Goal: Information Seeking & Learning: Find specific fact

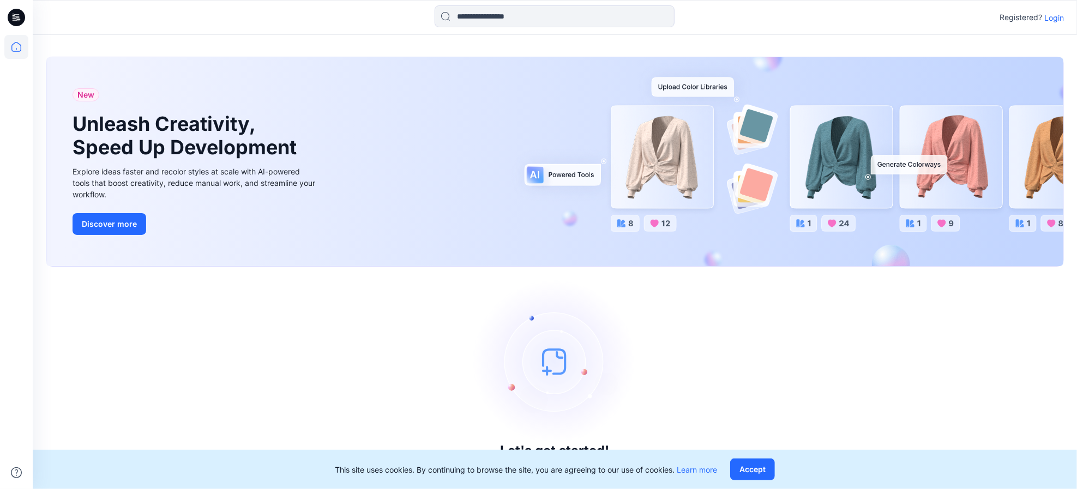
click at [1048, 17] on p "Login" at bounding box center [1054, 17] width 20 height 11
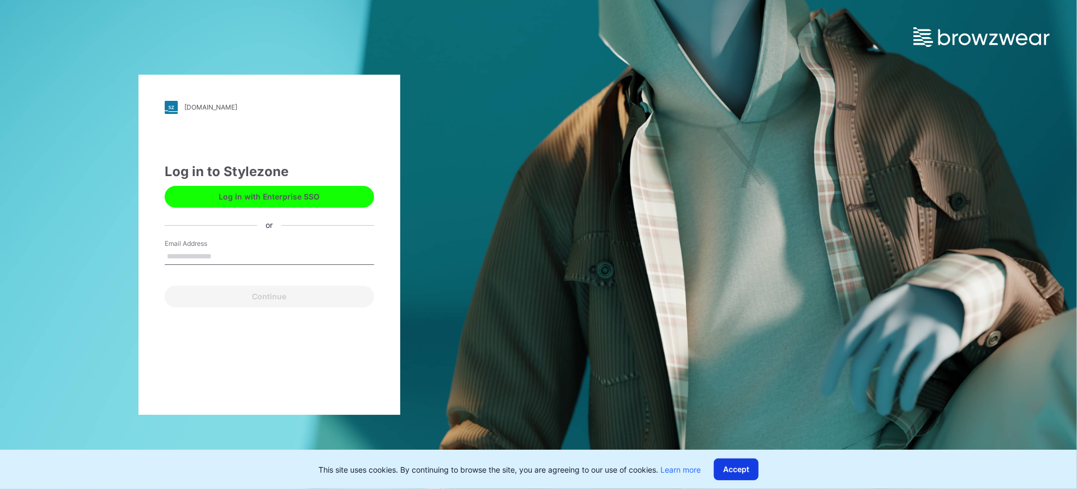
click at [743, 474] on button "Accept" at bounding box center [736, 470] width 45 height 22
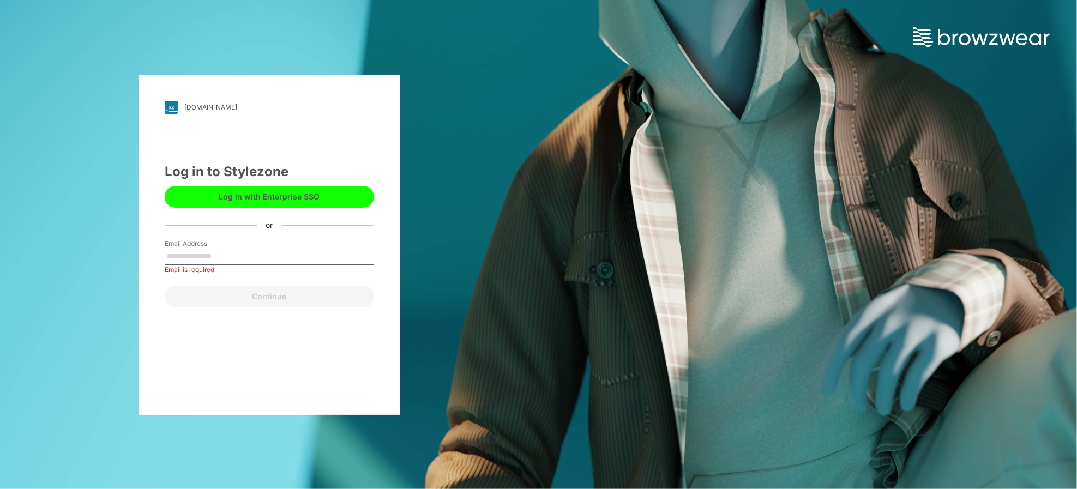
click at [227, 255] on input "Email Address" at bounding box center [269, 257] width 209 height 16
type input "**********"
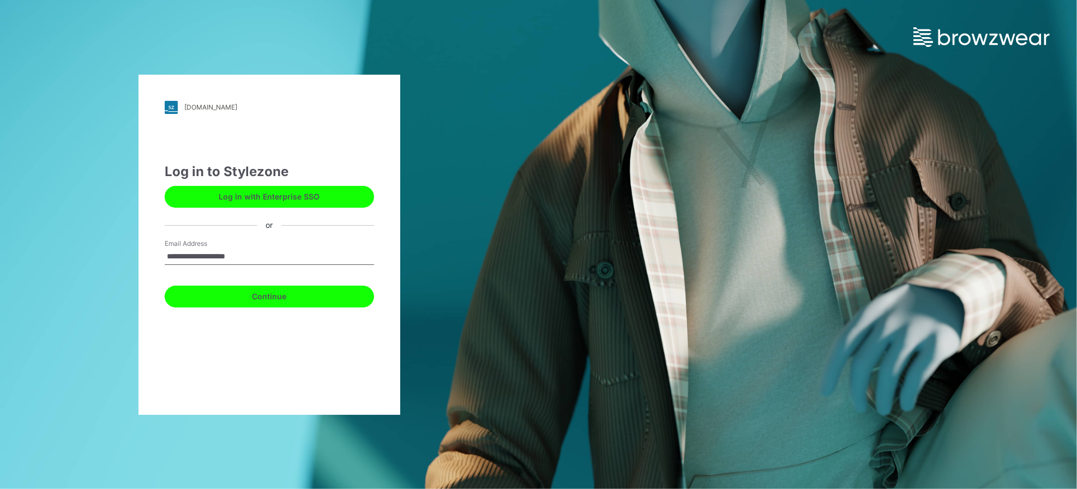
click at [252, 299] on button "Continue" at bounding box center [269, 297] width 209 height 22
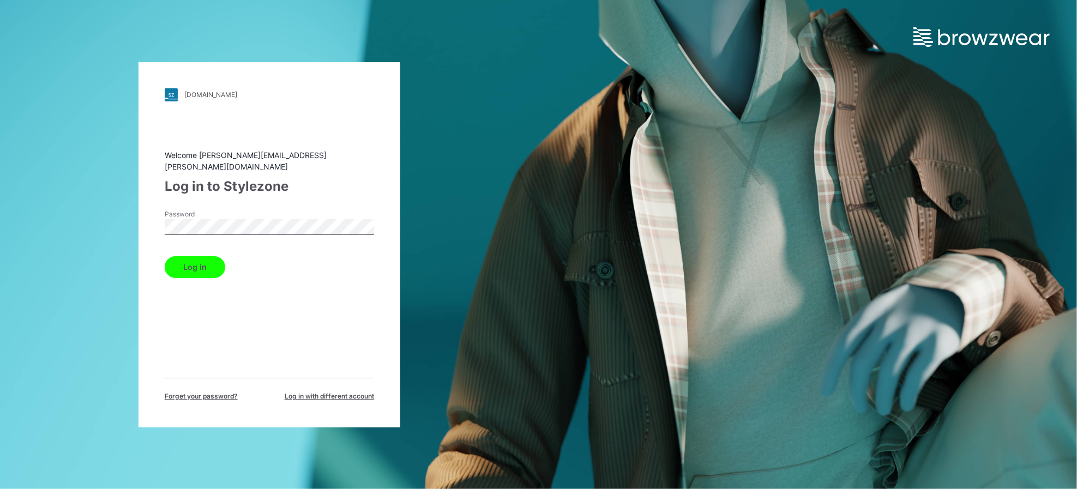
click at [217, 257] on button "Log in" at bounding box center [195, 267] width 61 height 22
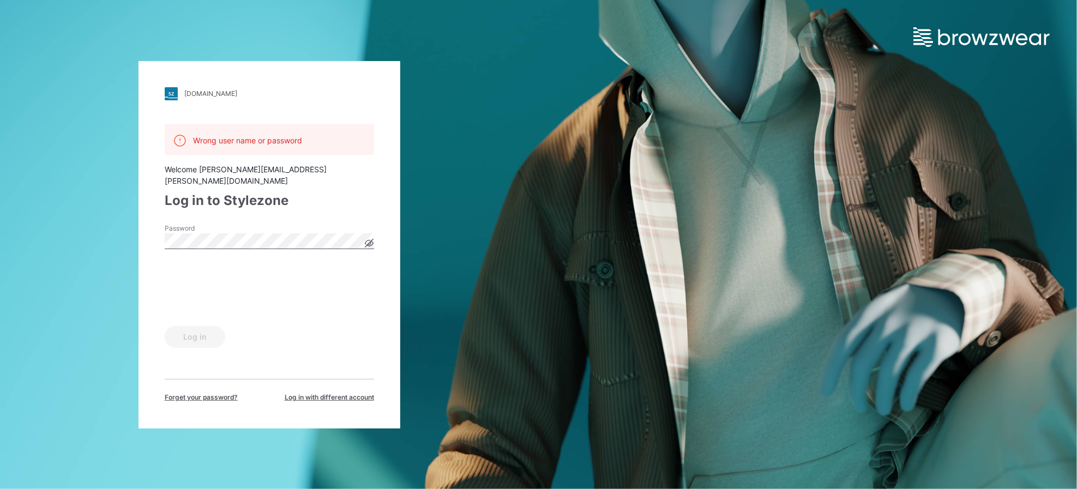
click at [366, 240] on icon at bounding box center [369, 243] width 8 height 6
click at [202, 334] on button "Log in" at bounding box center [195, 337] width 61 height 22
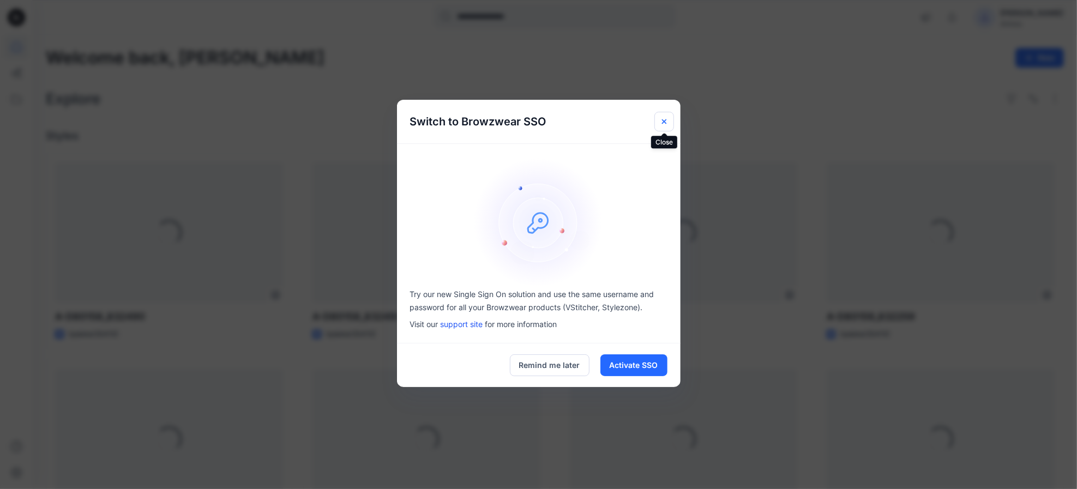
click at [667, 120] on icon "Close" at bounding box center [664, 121] width 9 height 9
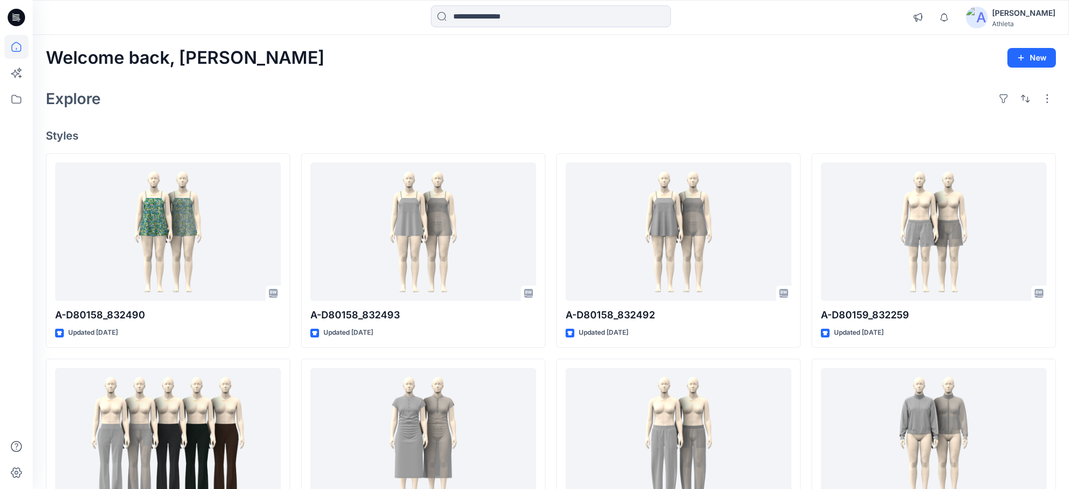
click at [16, 15] on icon at bounding box center [16, 17] width 17 height 17
click at [14, 46] on icon at bounding box center [16, 47] width 24 height 24
click at [15, 99] on icon at bounding box center [16, 99] width 24 height 24
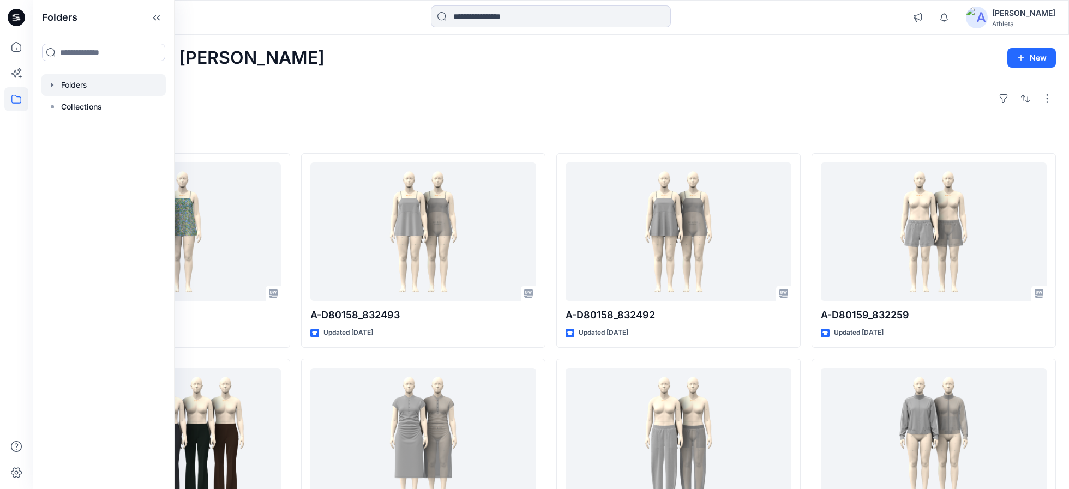
click at [50, 86] on icon "button" at bounding box center [52, 85] width 9 height 9
drag, startPoint x: 101, startPoint y: 106, endPoint x: 85, endPoint y: 104, distance: 16.4
click at [85, 104] on div at bounding box center [117, 107] width 153 height 22
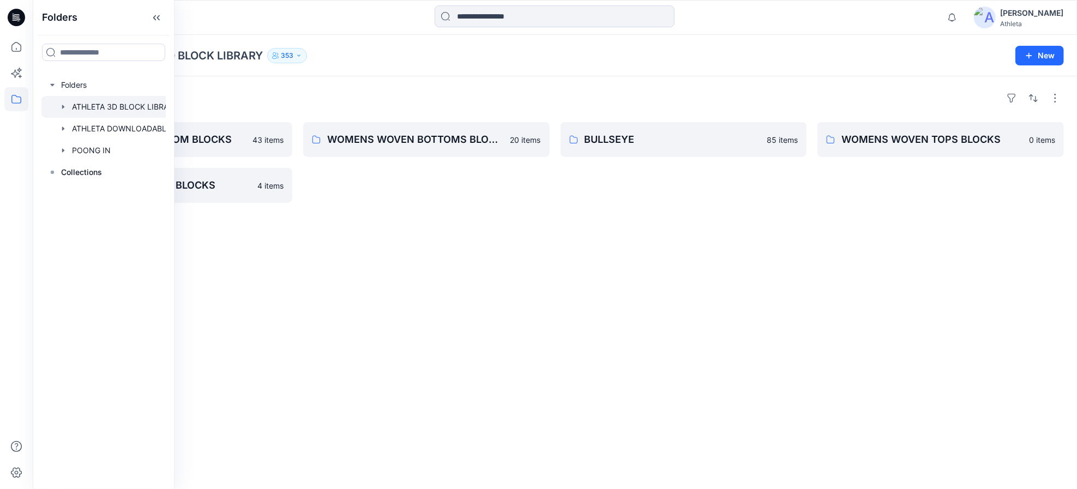
click at [566, 227] on div "Folders WOMENS KNIT BOTTOM BLOCKS 43 items WOMENS KNIT TOPS BLOCKS 4 items WOME…" at bounding box center [555, 282] width 1044 height 413
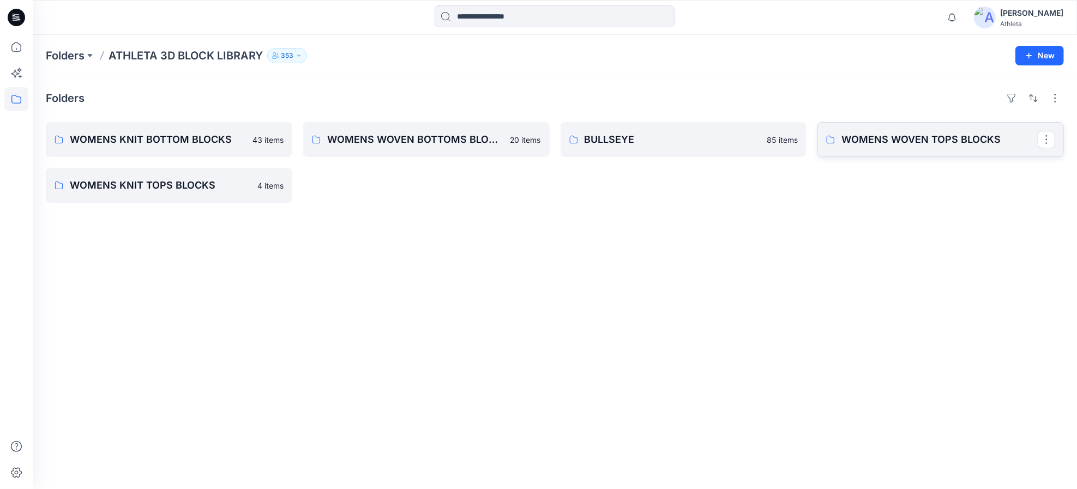
click at [922, 142] on p "WOMENS WOVEN TOPS BLOCKS" at bounding box center [939, 139] width 196 height 15
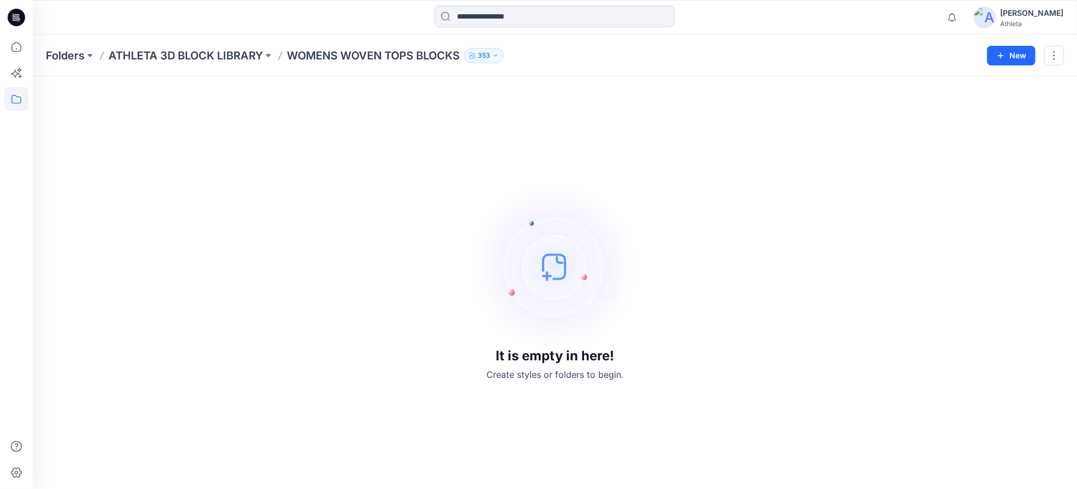
click at [238, 57] on p "ATHLETA 3D BLOCK LIBRARY" at bounding box center [185, 55] width 154 height 15
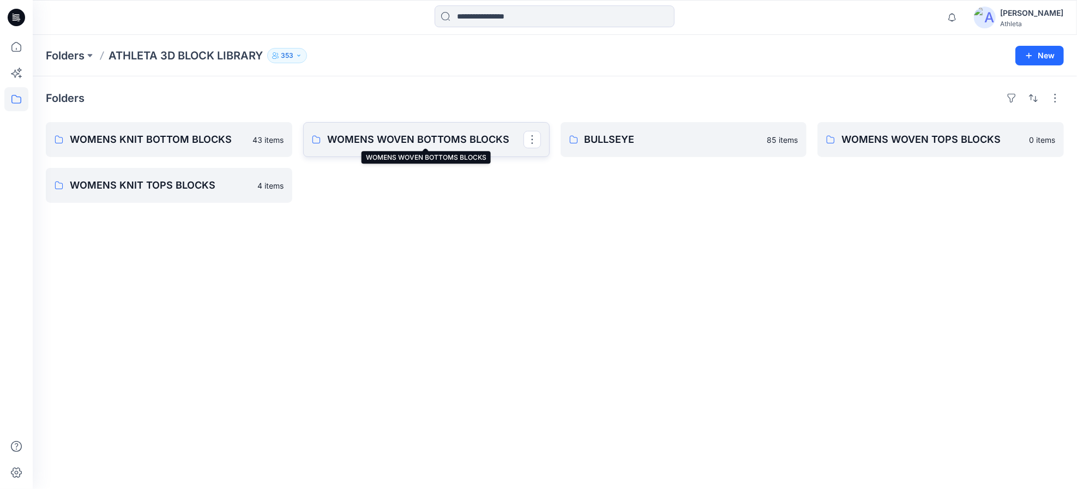
click at [413, 144] on p "WOMENS WOVEN BOTTOMS BLOCKS" at bounding box center [425, 139] width 196 height 15
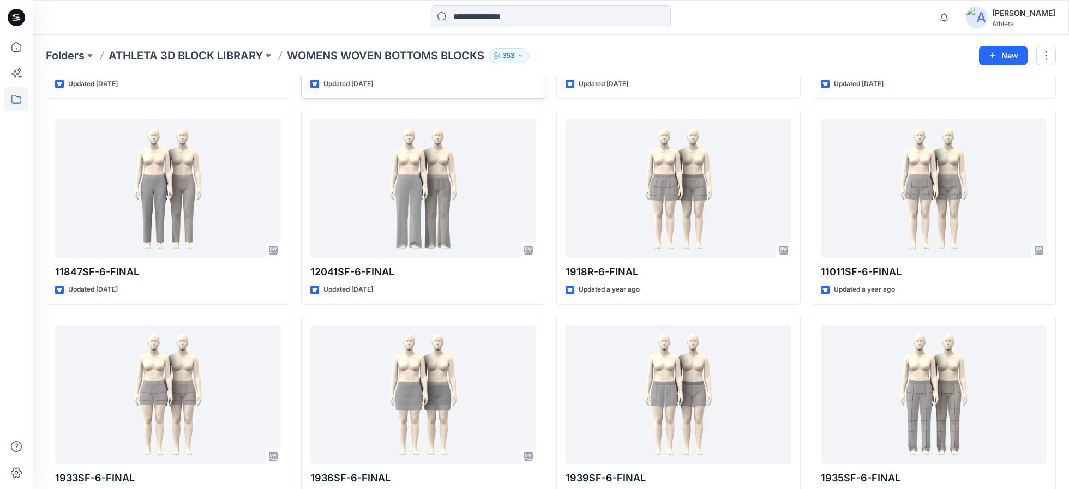
scroll to position [291, 0]
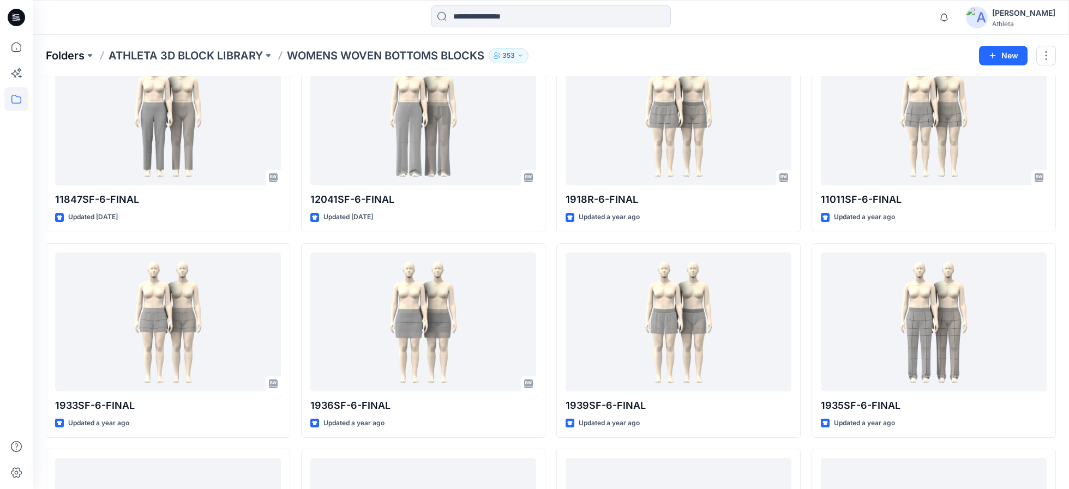
click at [65, 55] on p "Folders" at bounding box center [65, 55] width 39 height 15
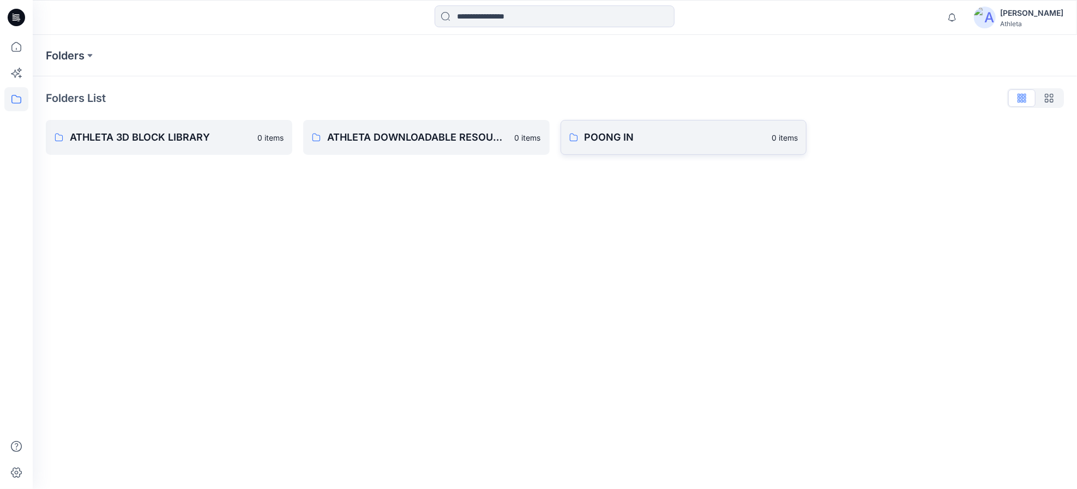
click at [659, 137] on p "POONG IN" at bounding box center [674, 137] width 181 height 15
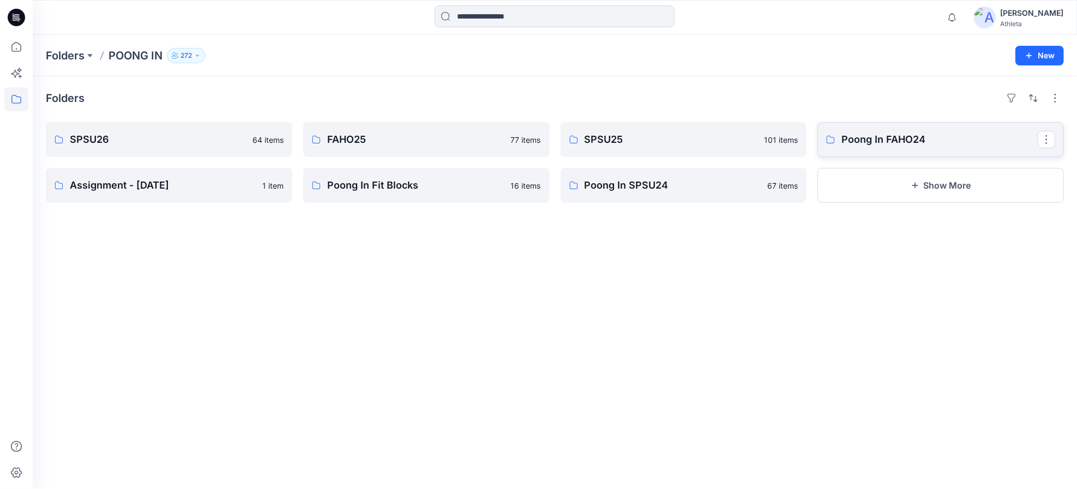
click at [893, 145] on p "Poong In FAHO24" at bounding box center [939, 139] width 196 height 15
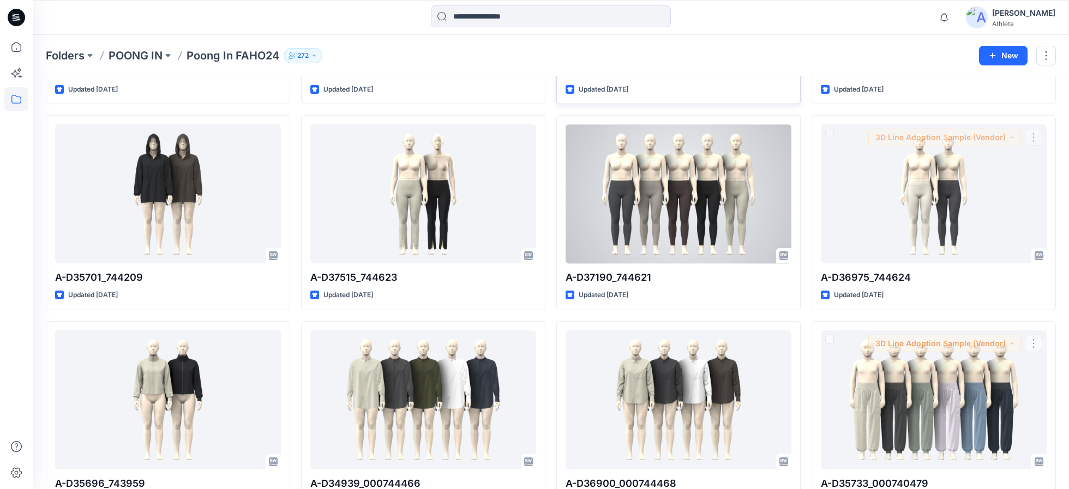
scroll to position [2384, 0]
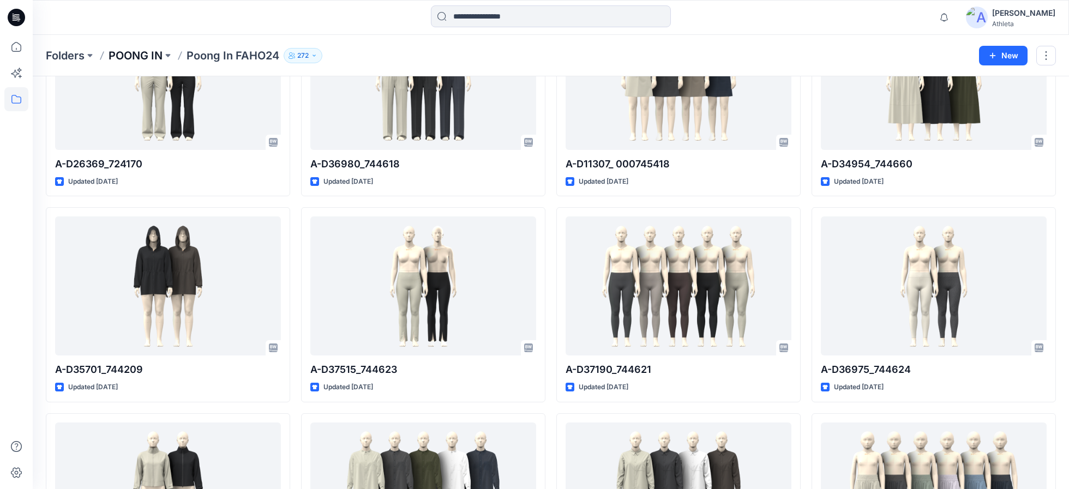
click at [139, 54] on p "POONG IN" at bounding box center [135, 55] width 54 height 15
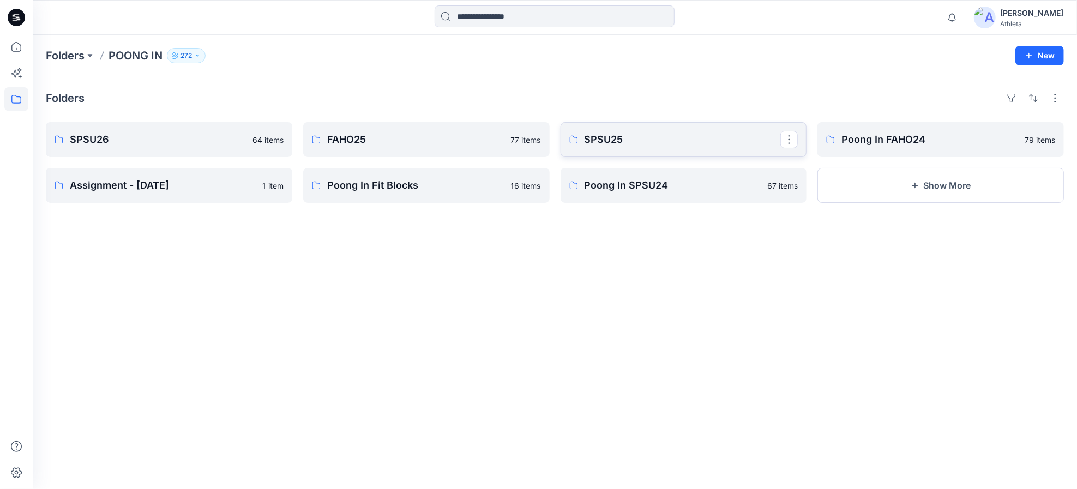
click at [653, 143] on p "SPSU25" at bounding box center [682, 139] width 196 height 15
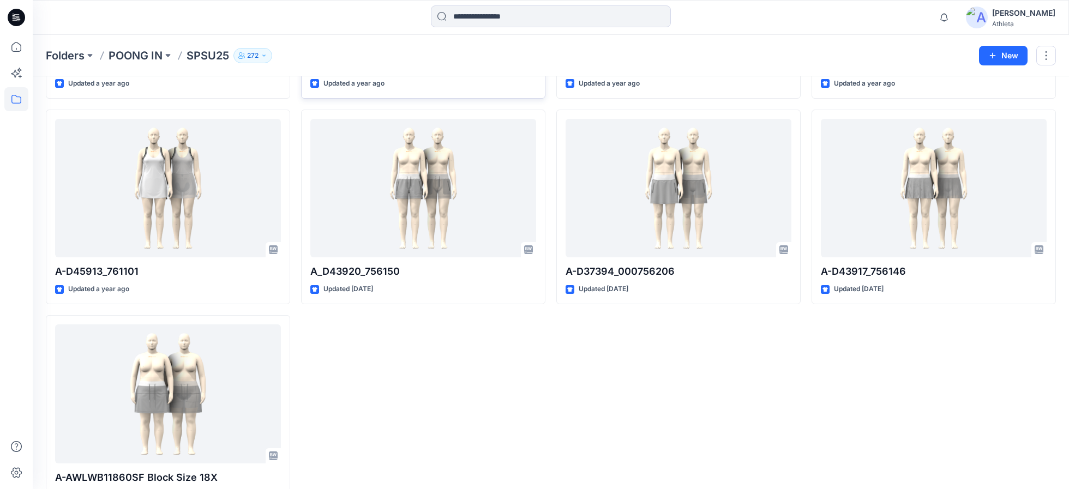
scroll to position [4926, 0]
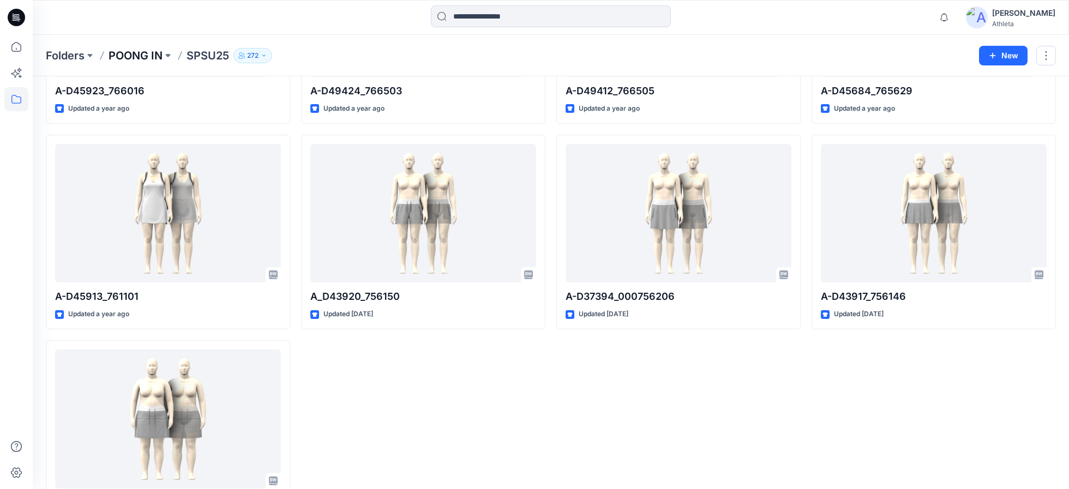
click at [129, 52] on p "POONG IN" at bounding box center [135, 55] width 54 height 15
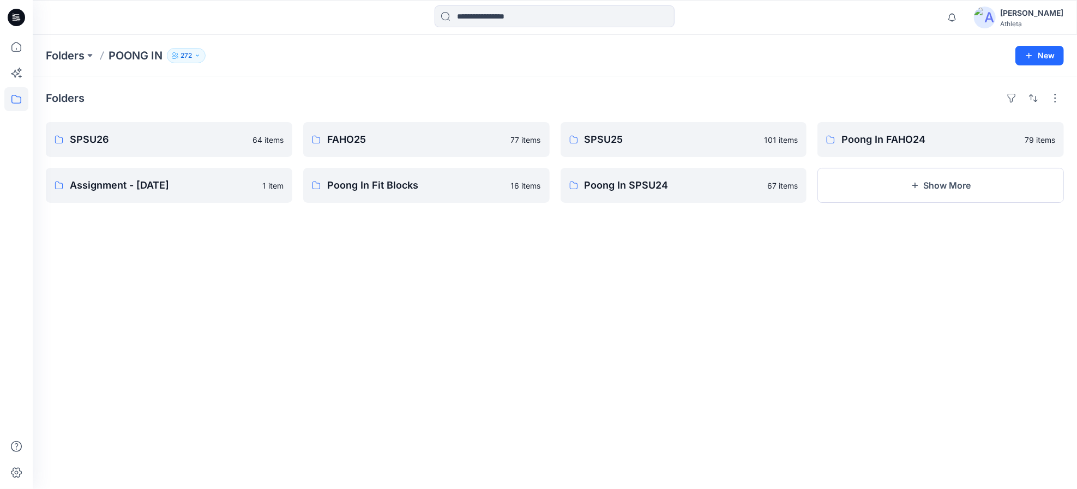
click at [1036, 274] on div "Folders SPSU26 64 items Assignment - 10/19/2023 1 item FAHO25 77 items Poong In…" at bounding box center [555, 282] width 1044 height 413
click at [176, 137] on p "SPSU26" at bounding box center [168, 139] width 196 height 15
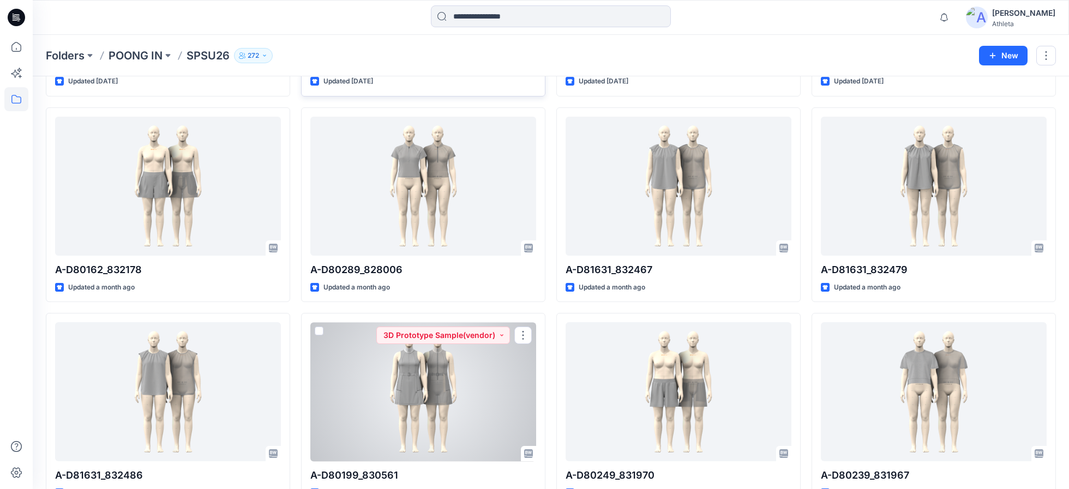
scroll to position [635, 0]
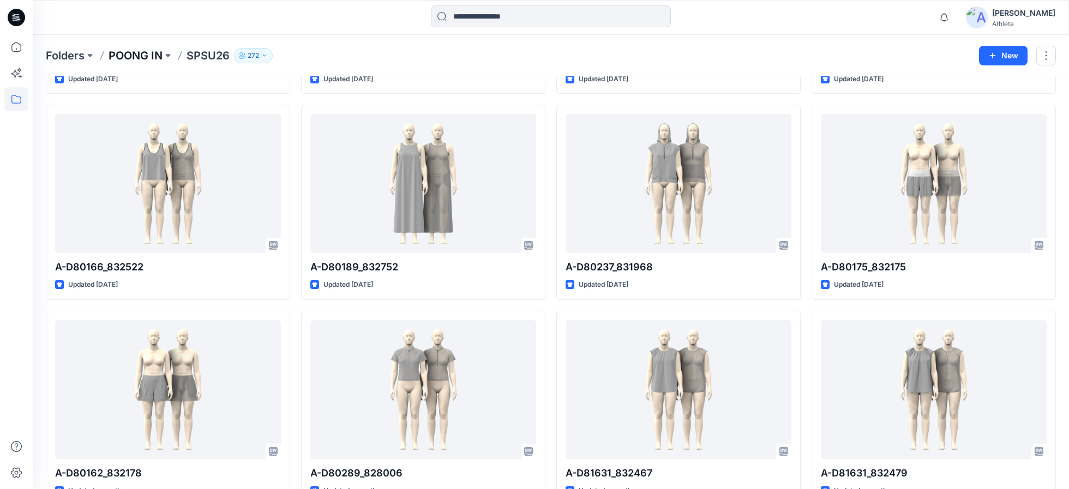
click at [143, 58] on p "POONG IN" at bounding box center [135, 55] width 54 height 15
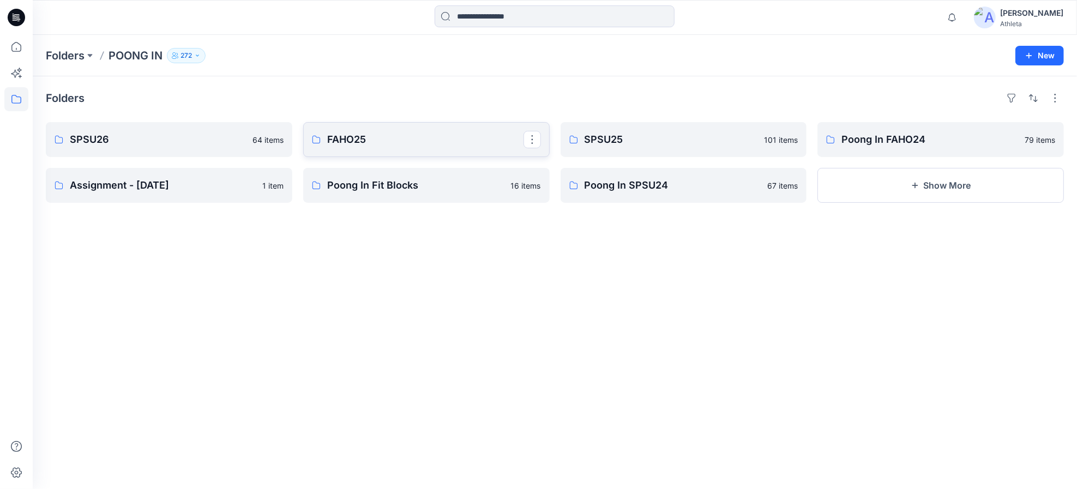
click at [398, 142] on p "FAHO25" at bounding box center [425, 139] width 196 height 15
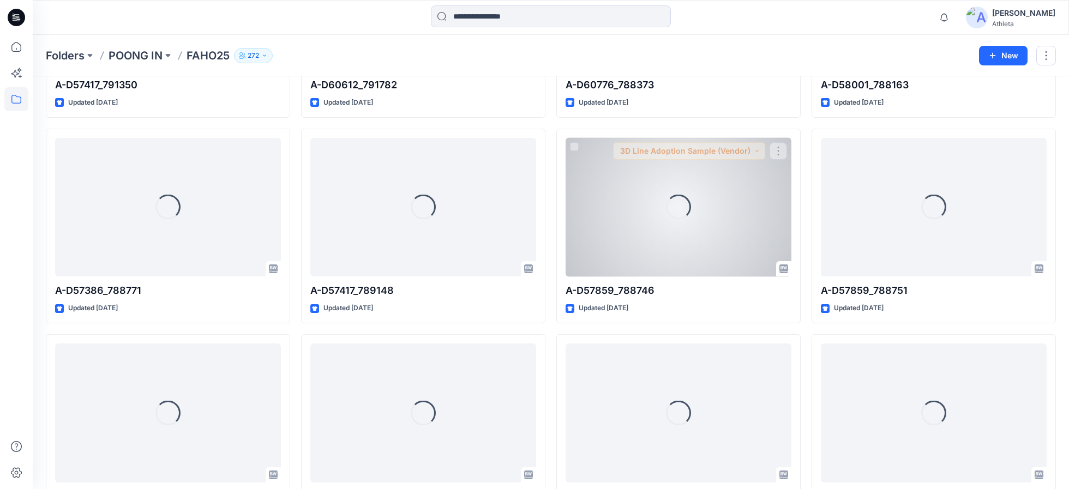
scroll to position [3085, 0]
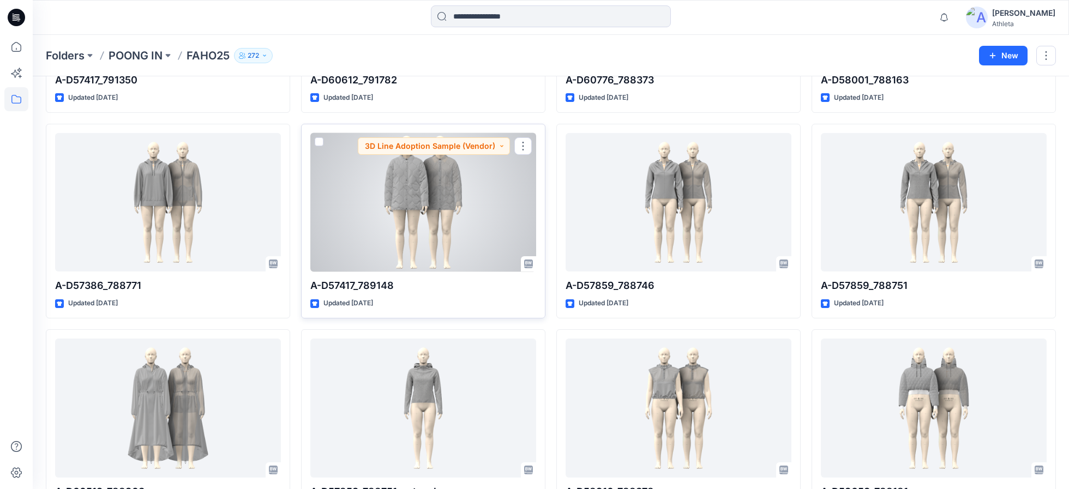
click at [446, 215] on div at bounding box center [423, 202] width 226 height 139
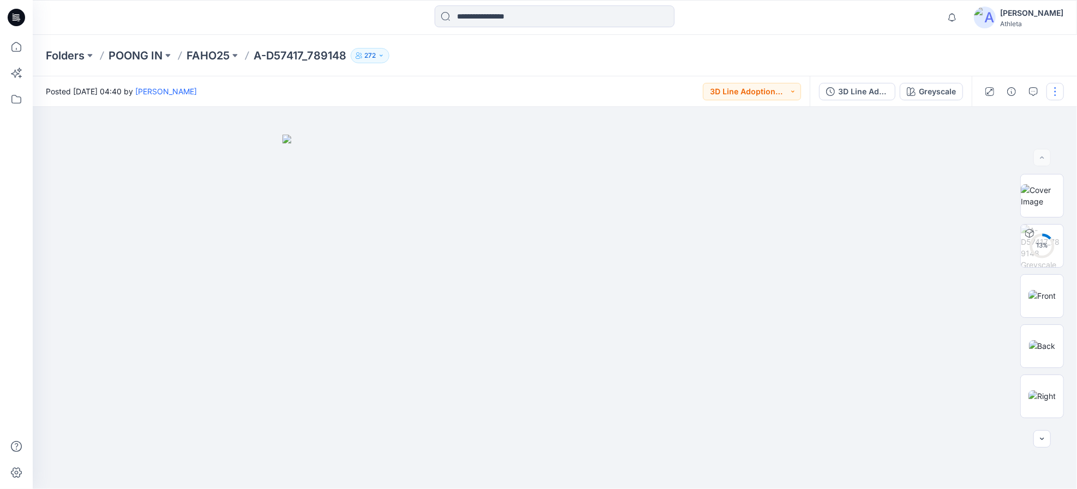
click at [1060, 95] on button "button" at bounding box center [1054, 91] width 17 height 17
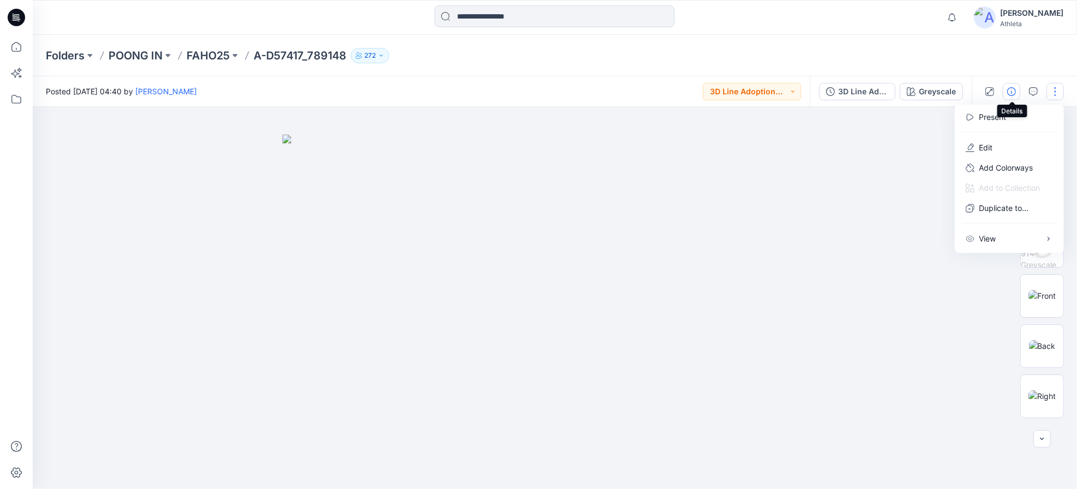
click at [1015, 92] on icon "button" at bounding box center [1011, 91] width 9 height 9
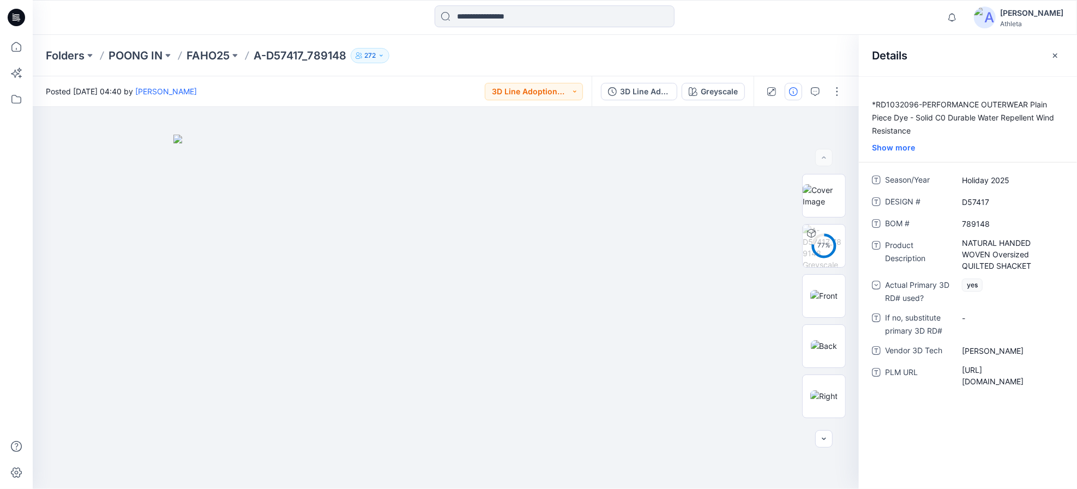
click at [1033, 105] on p "*RD1032096-PERFORMANCE OUTERWEAR Plain Piece Dye - Solid C0 Durable Water Repel…" at bounding box center [968, 117] width 218 height 39
click at [979, 106] on p "*RD1032096-PERFORMANCE OUTERWEAR Plain Piece Dye - Solid C0 Durable Water Repel…" at bounding box center [968, 117] width 218 height 39
click at [1002, 106] on p "*RD1032096-PERFORMANCE OUTERWEAR Plain Piece Dye - Solid C0 Durable Water Repel…" at bounding box center [968, 117] width 218 height 39
click at [903, 150] on div "Show more" at bounding box center [968, 147] width 218 height 11
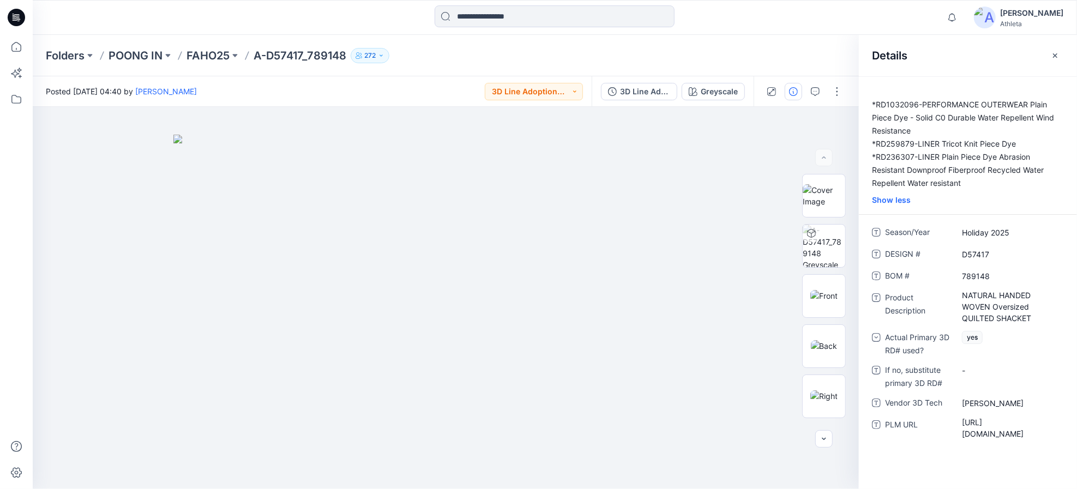
click at [1000, 106] on p "*RD1032096-PERFORMANCE OUTERWEAR Plain Piece Dye - Solid C0 Durable Water Repel…" at bounding box center [968, 144] width 218 height 92
drag, startPoint x: 1030, startPoint y: 103, endPoint x: 1046, endPoint y: 103, distance: 16.4
click at [1046, 103] on p "*RD1032096-PERFORMANCE OUTERWEAR Plain Piece Dye - Solid C0 Durable Water Repel…" at bounding box center [968, 144] width 218 height 92
copy p "Plain"
